Goal: Task Accomplishment & Management: Use online tool/utility

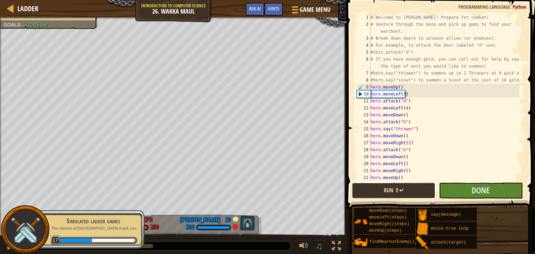
click at [396, 188] on button "Run ⇧↵" at bounding box center [394, 191] width 84 height 16
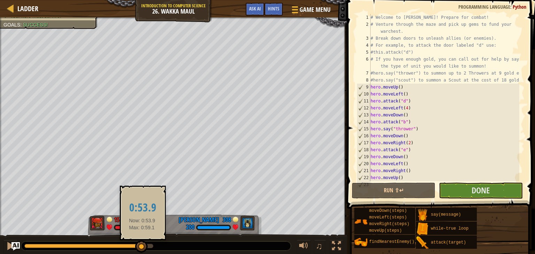
drag, startPoint x: 151, startPoint y: 243, endPoint x: 142, endPoint y: 244, distance: 9.1
click at [142, 244] on div at bounding box center [141, 247] width 13 height 13
click at [138, 247] on div at bounding box center [137, 247] width 13 height 13
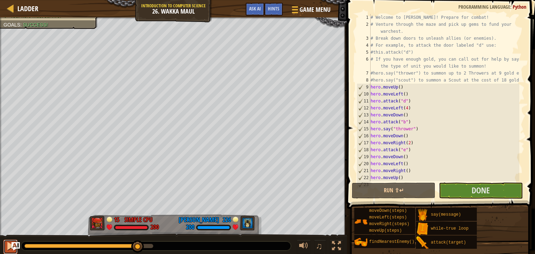
click at [8, 248] on div at bounding box center [10, 246] width 9 height 9
click at [17, 3] on div "Ladder" at bounding box center [26, 8] width 24 height 17
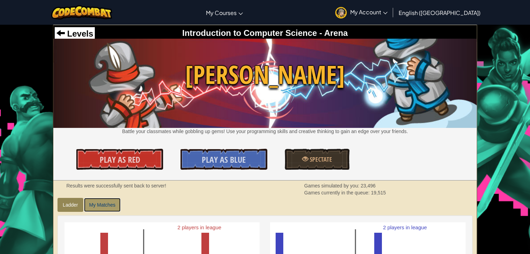
click at [95, 204] on link "My Matches" at bounding box center [102, 205] width 37 height 14
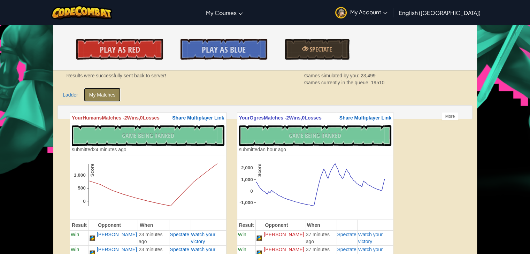
scroll to position [105, 0]
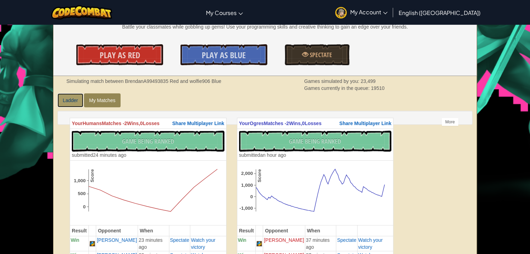
click at [69, 98] on link "Ladder" at bounding box center [71, 100] width 26 height 14
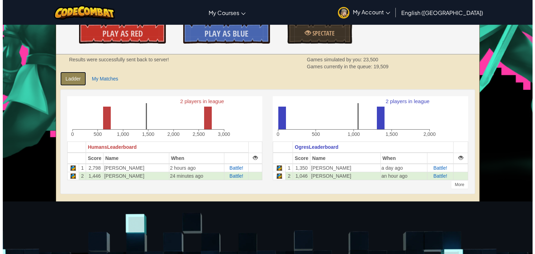
scroll to position [35, 0]
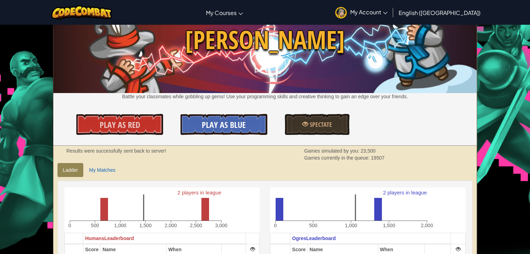
click at [213, 125] on span "Play As Blue" at bounding box center [224, 124] width 44 height 11
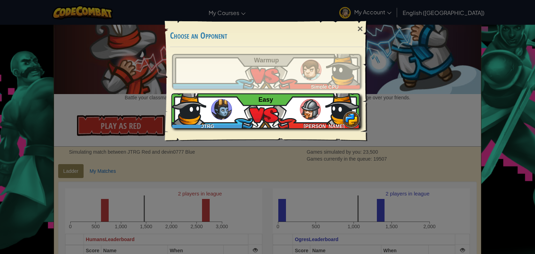
click at [242, 117] on div "JTRG Brendan A Easy" at bounding box center [265, 110] width 189 height 35
